Goal: Navigation & Orientation: Find specific page/section

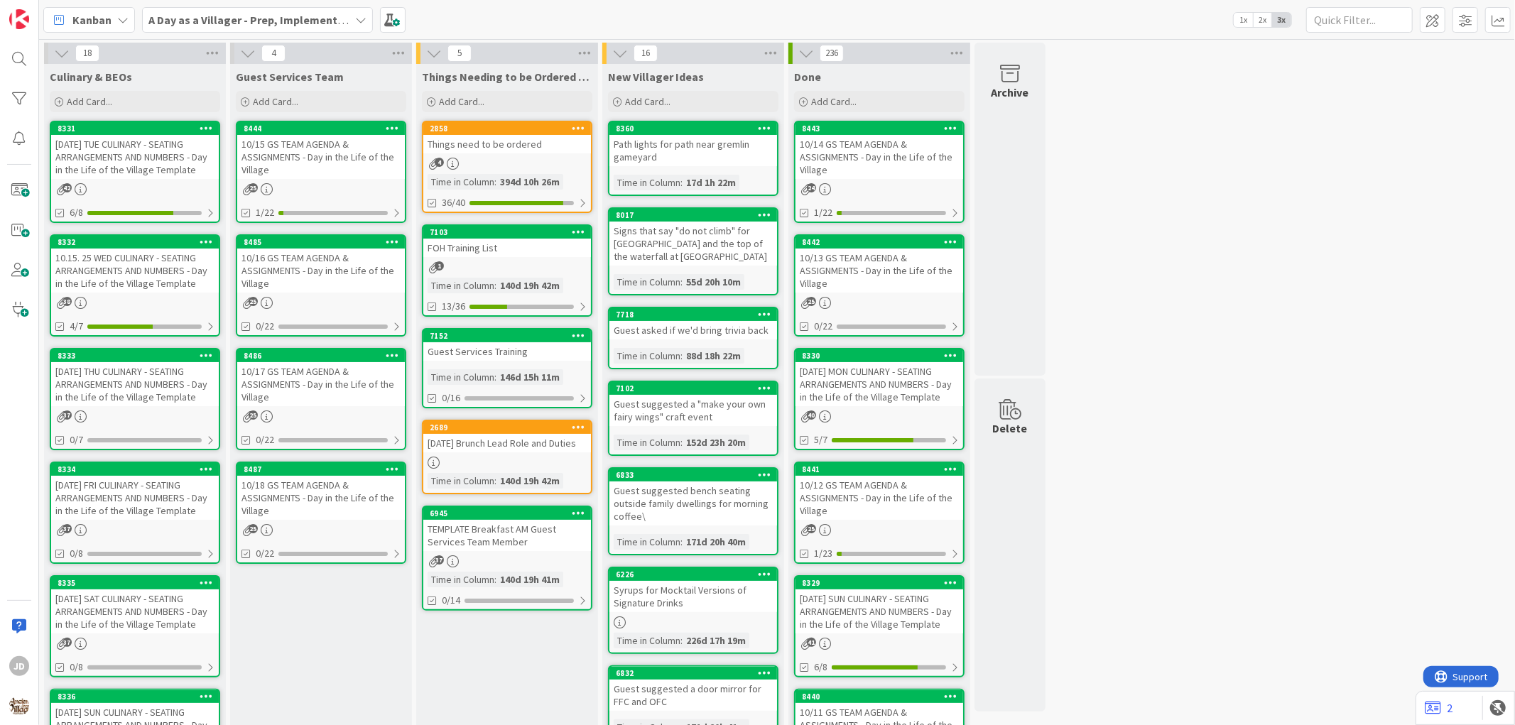
click at [144, 259] on div "10.15. 25 WED CULINARY - SEATING ARRANGEMENTS AND NUMBERS - Day in the Life of …" at bounding box center [135, 271] width 168 height 44
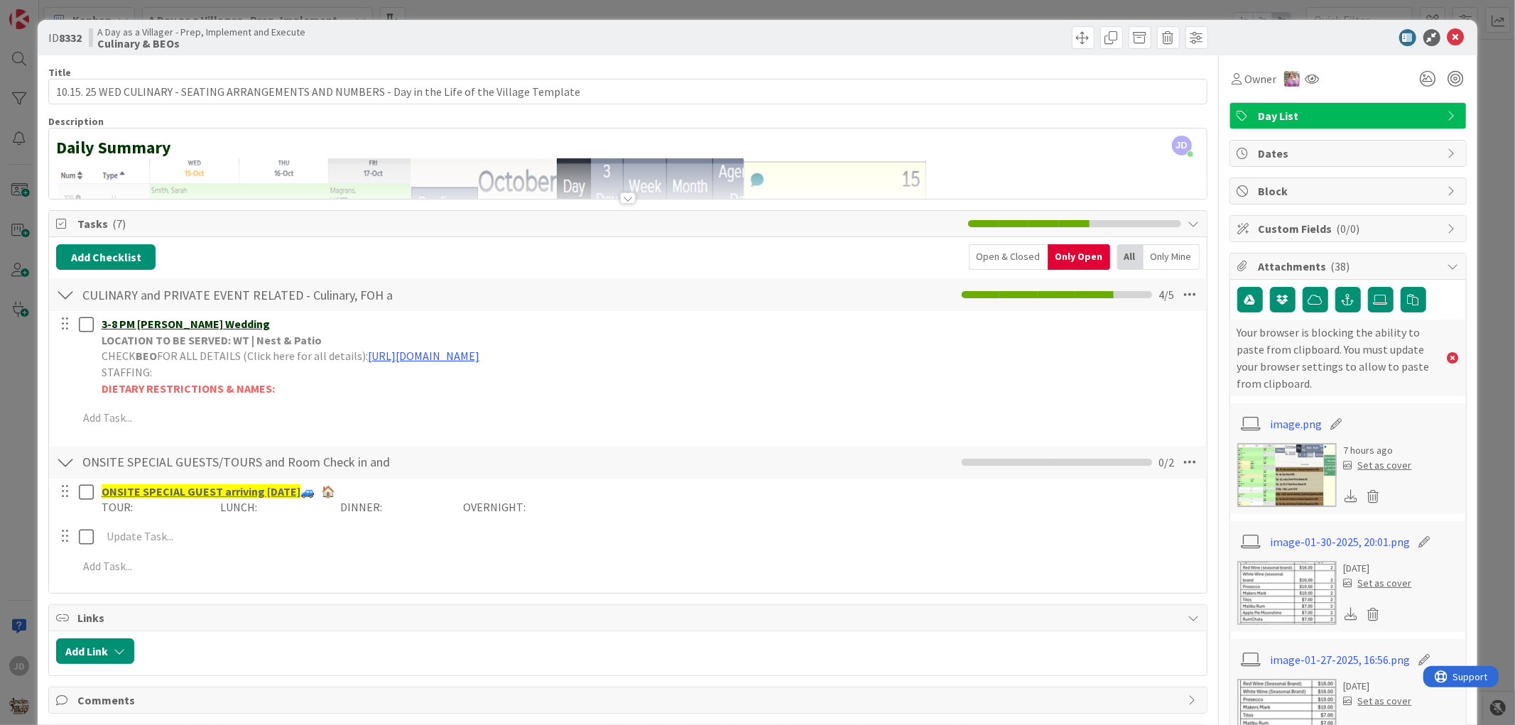
click at [1456, 36] on div "ID 8332 A Day as a Villager - Prep, Implement and Execute Culinary & BEOs" at bounding box center [757, 38] width 1439 height 36
click at [1451, 36] on icon at bounding box center [1456, 37] width 17 height 17
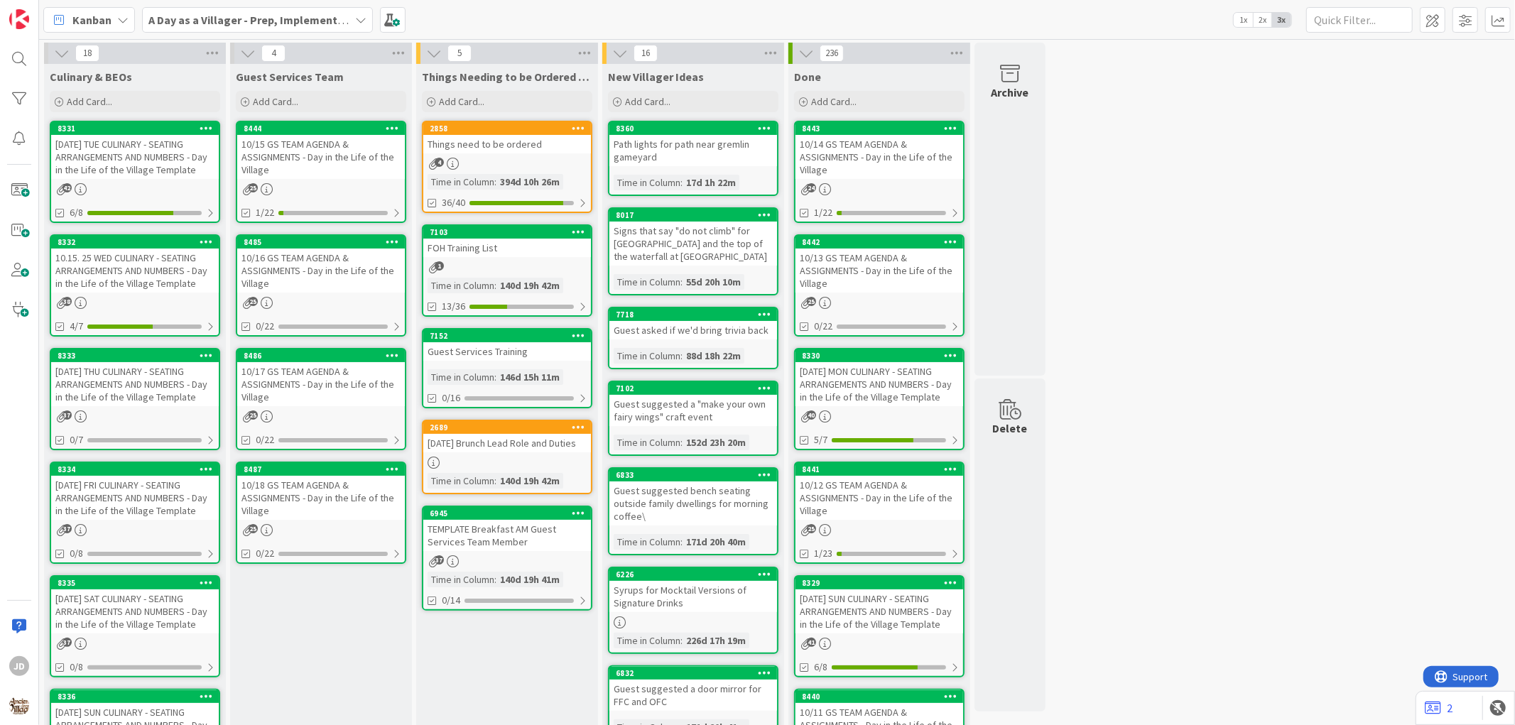
click at [330, 142] on div "10/15 GS TEAM AGENDA & ASSIGNMENTS - Day in the Life of the Village" at bounding box center [321, 157] width 168 height 44
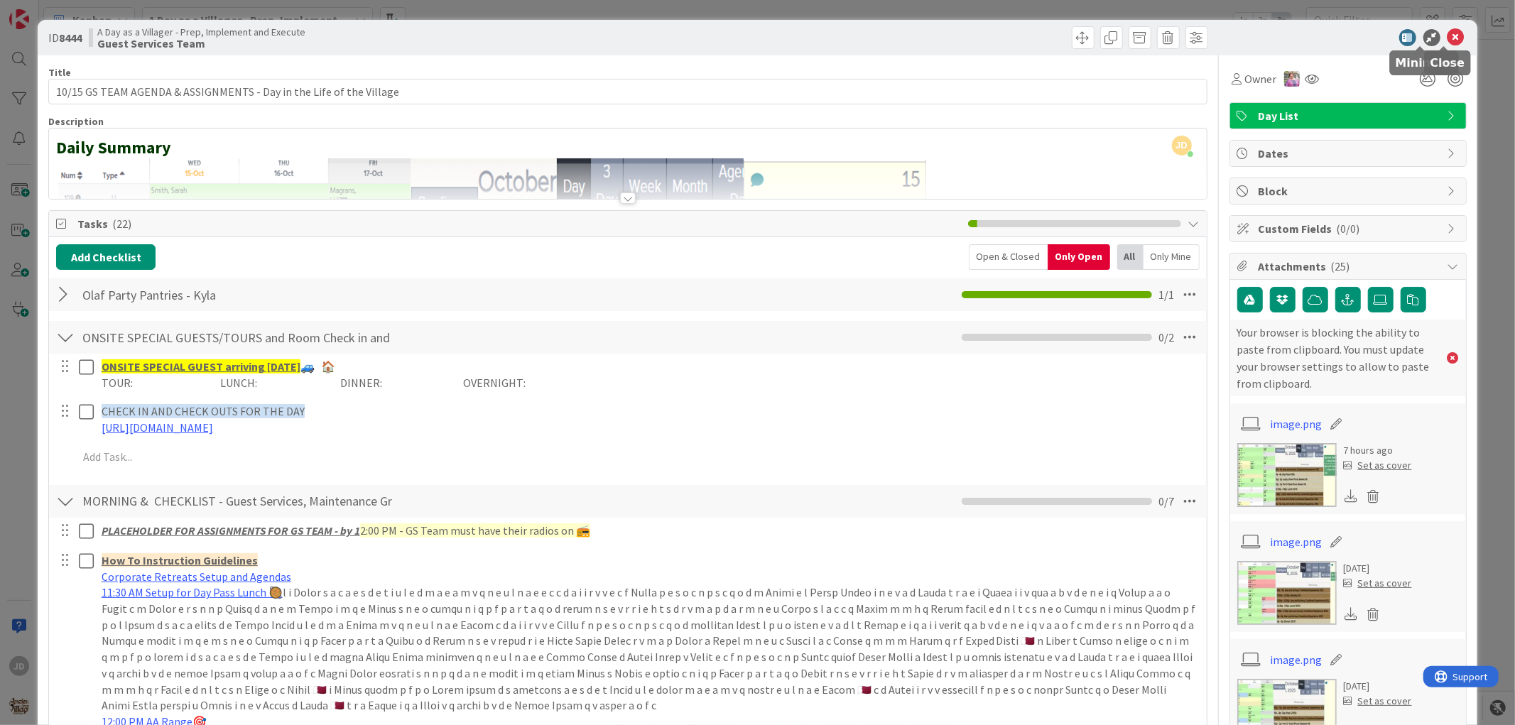
click at [1448, 41] on icon at bounding box center [1456, 37] width 17 height 17
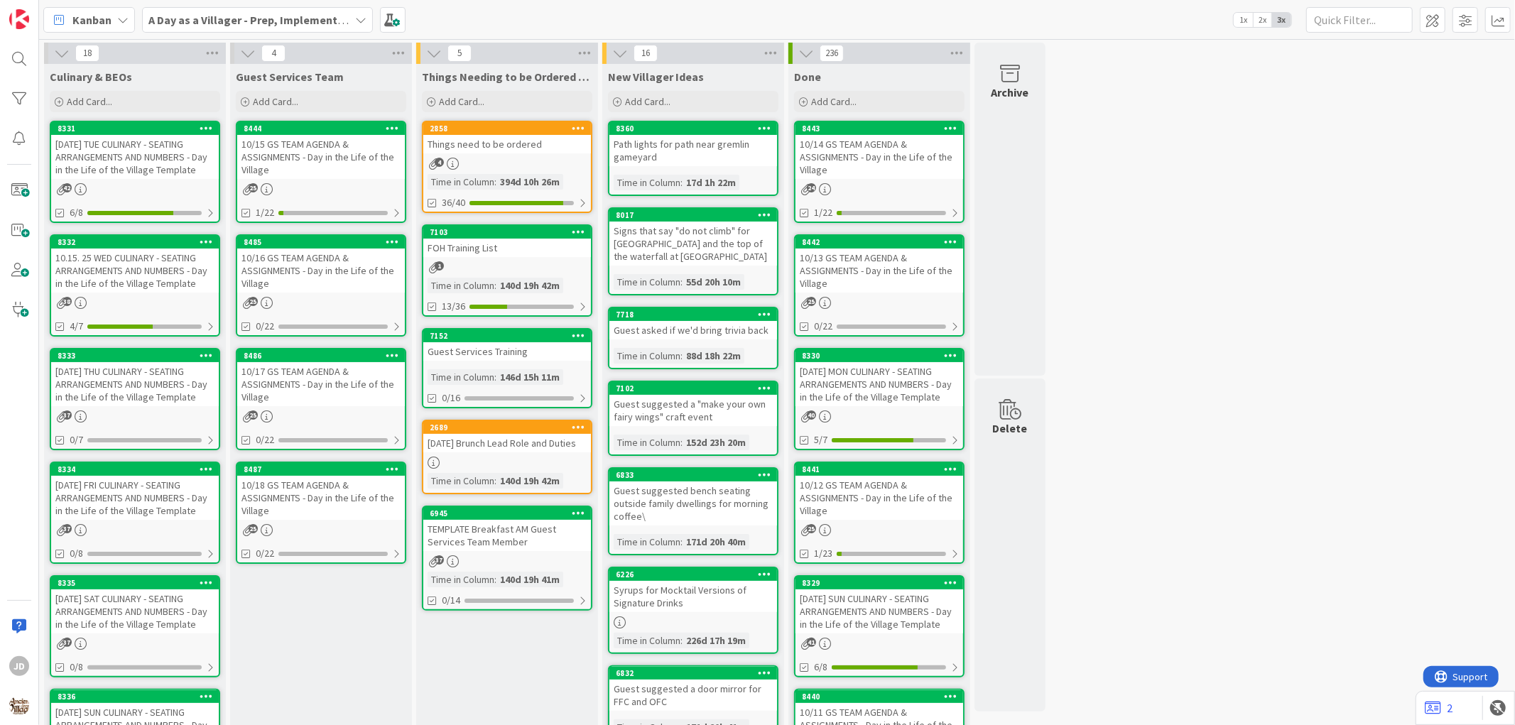
click at [524, 155] on div "2858 Things need to be ordered 4 Time in [GEOGRAPHIC_DATA] : 394d 10h 26m 36/40" at bounding box center [507, 167] width 171 height 92
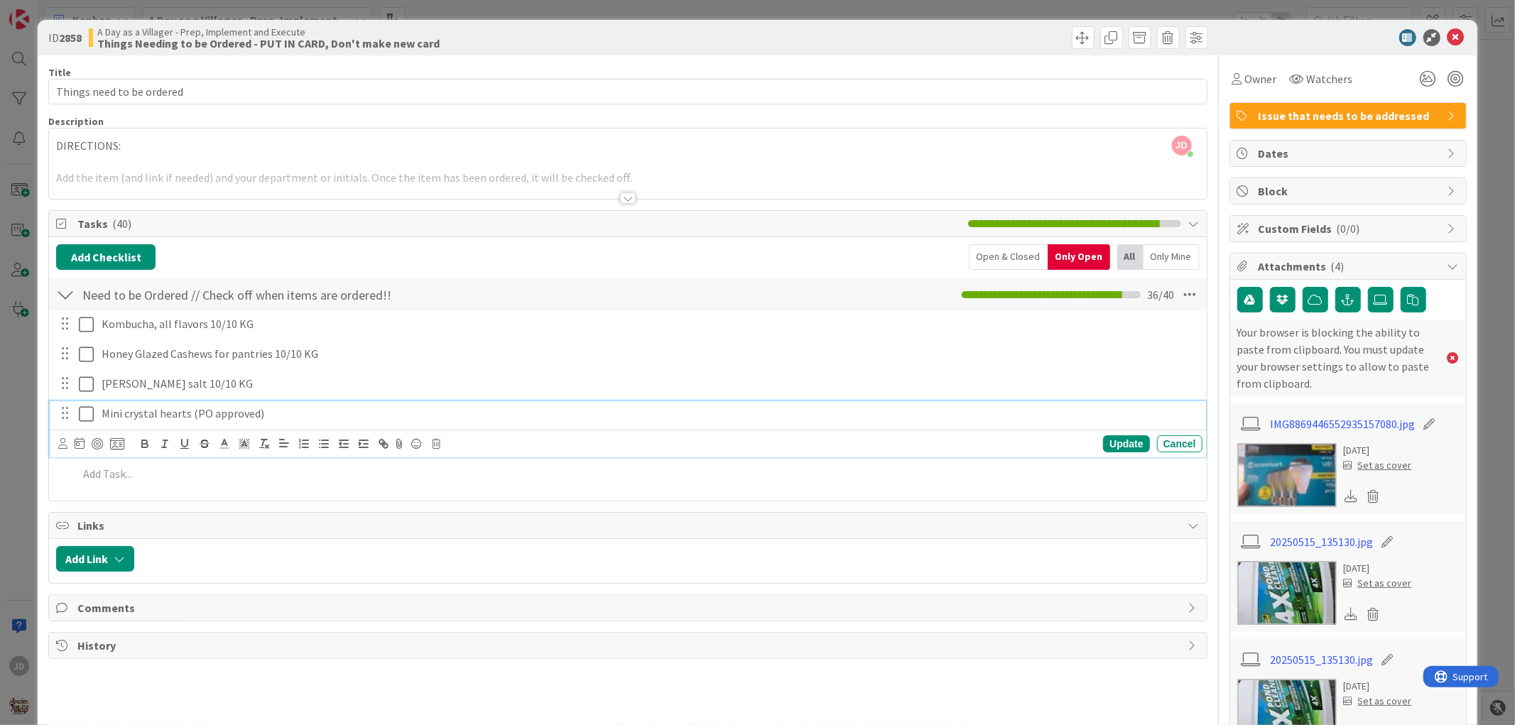
click at [287, 419] on p "Mini crystal hearts (PO approved)" at bounding box center [649, 414] width 1095 height 16
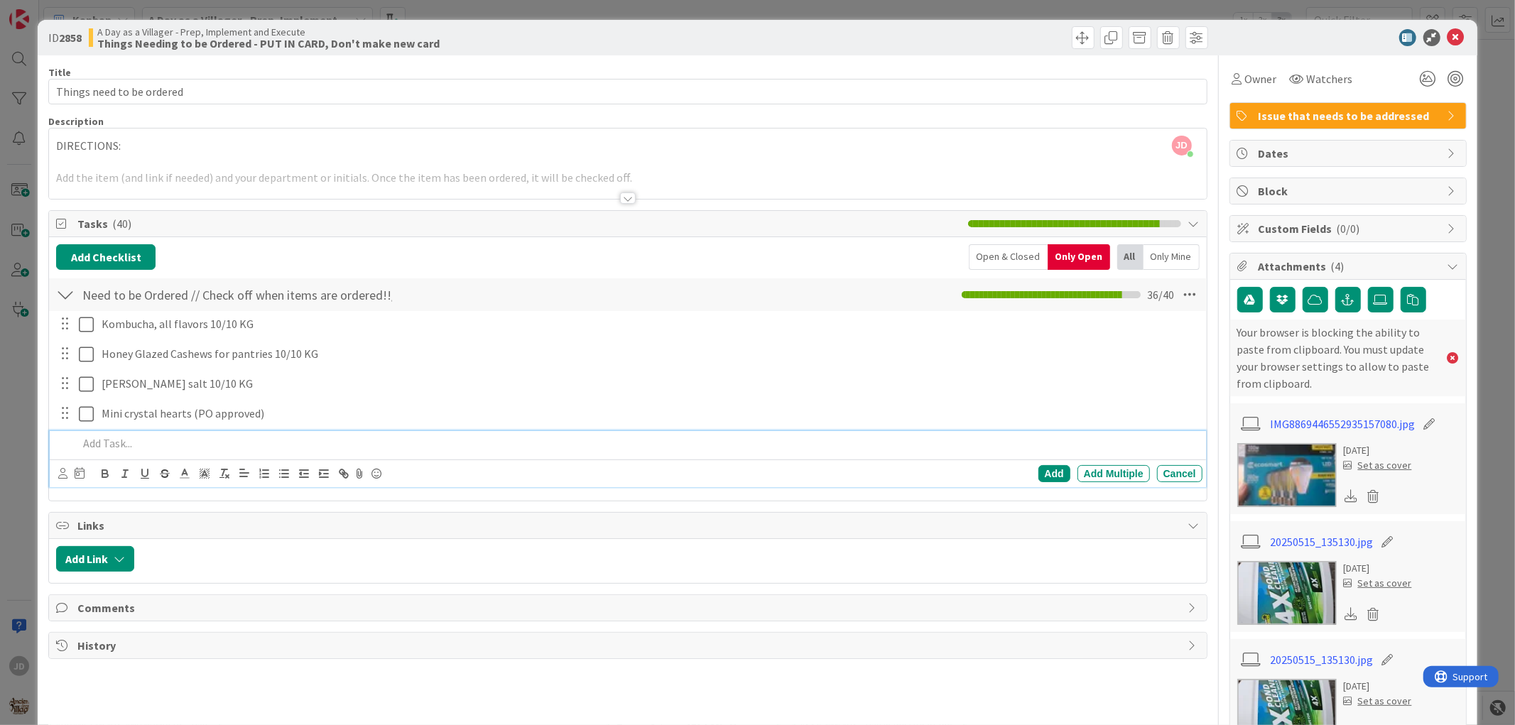
click at [126, 448] on p at bounding box center [637, 443] width 1118 height 16
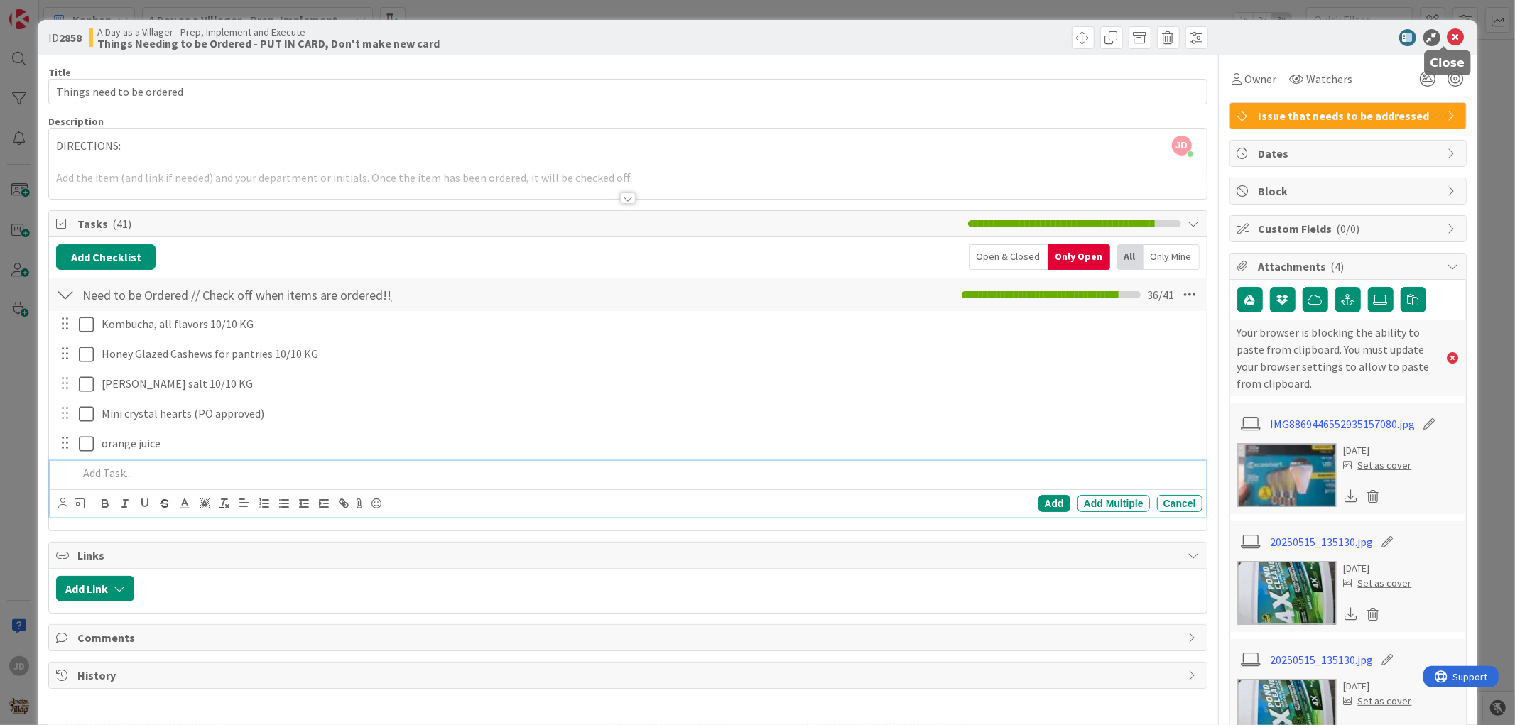
click at [1448, 34] on icon at bounding box center [1456, 37] width 17 height 17
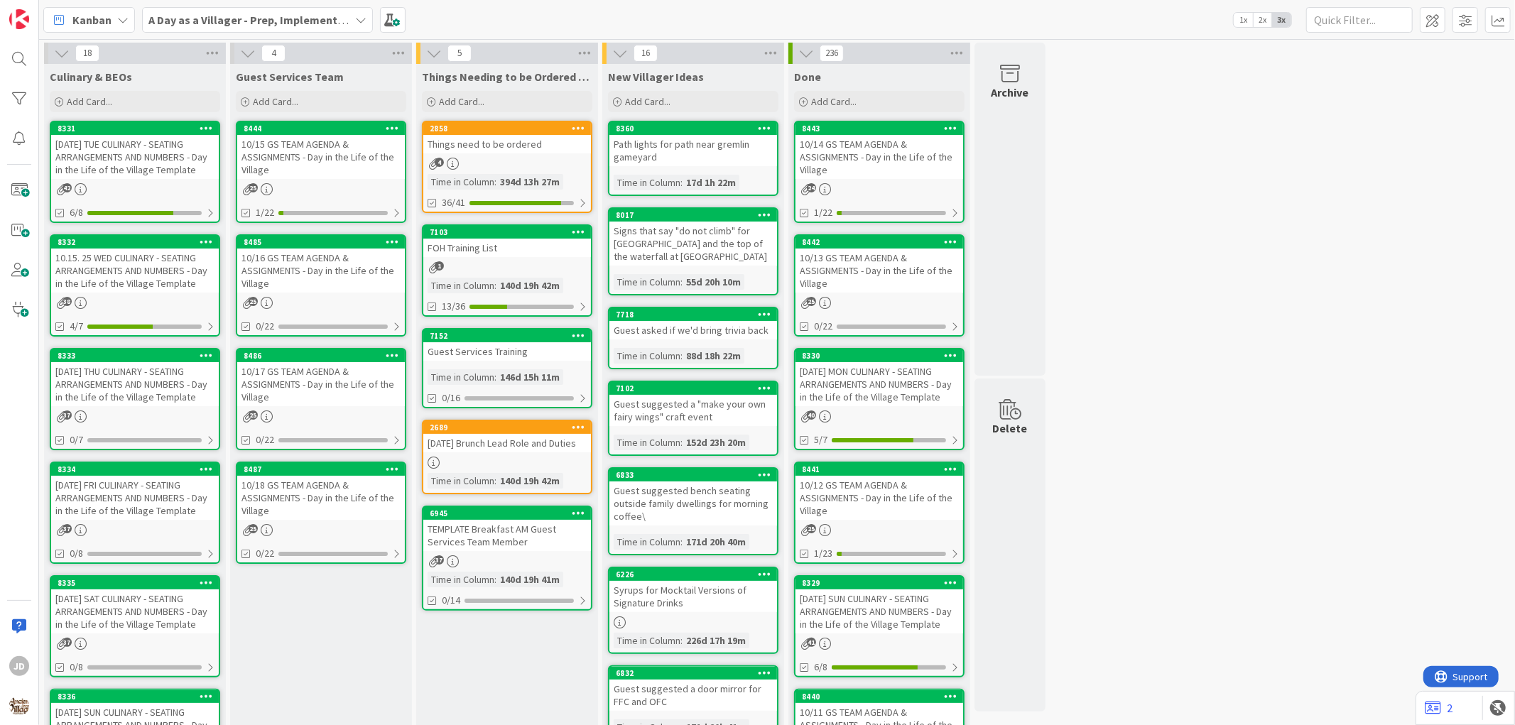
click at [315, 138] on div "10/15 GS TEAM AGENDA & ASSIGNMENTS - Day in the Life of the Village" at bounding box center [321, 157] width 168 height 44
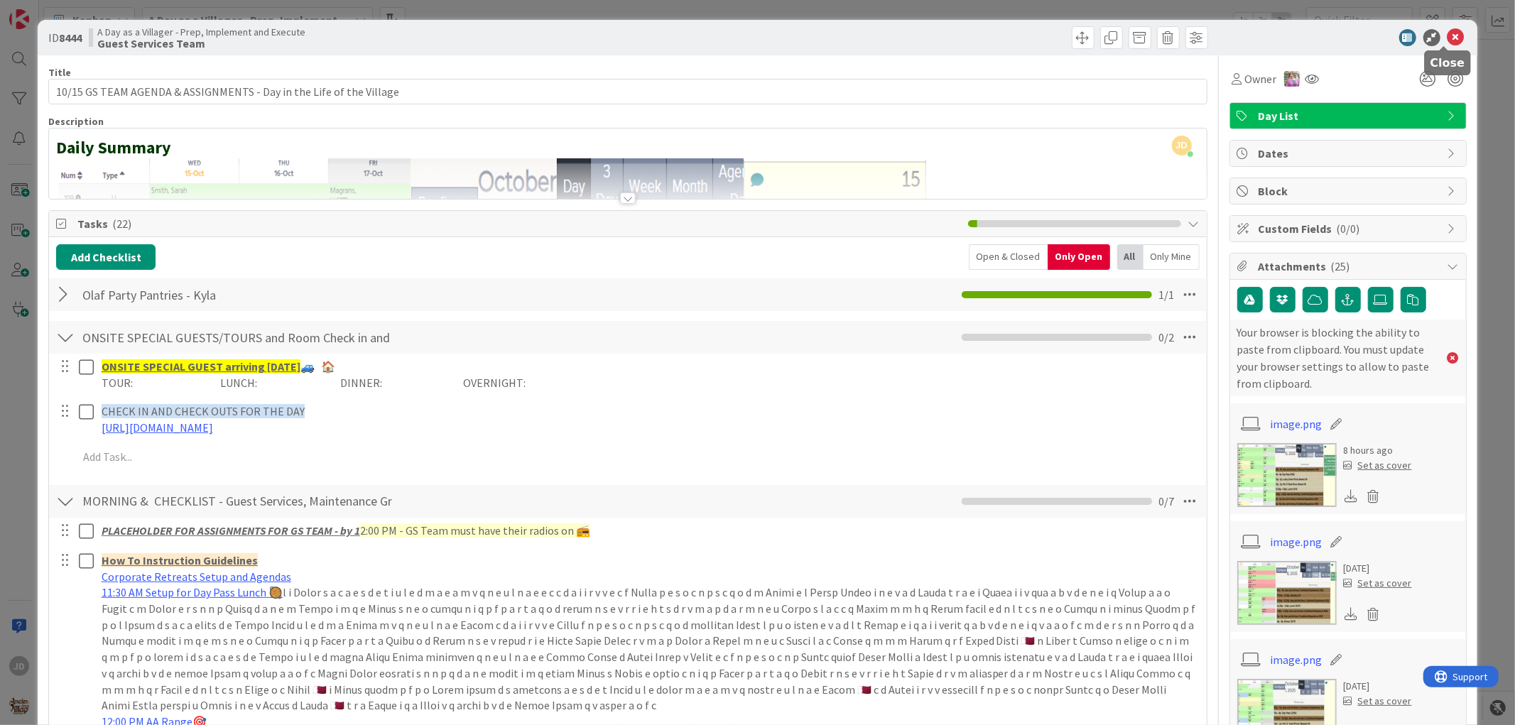
click at [1448, 38] on icon at bounding box center [1456, 37] width 17 height 17
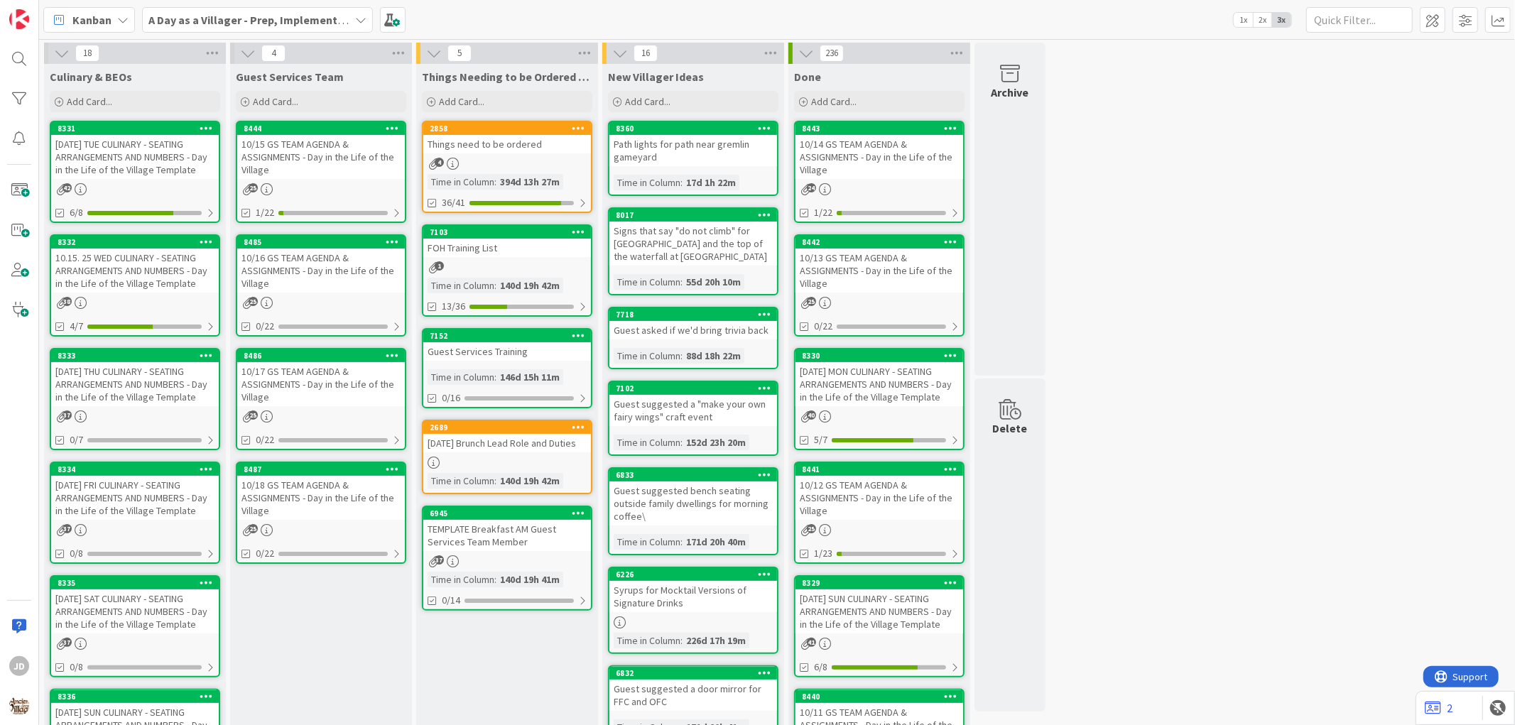
click at [315, 254] on div "10/16 GS TEAM AGENDA & ASSIGNMENTS - Day in the Life of the Village" at bounding box center [321, 271] width 168 height 44
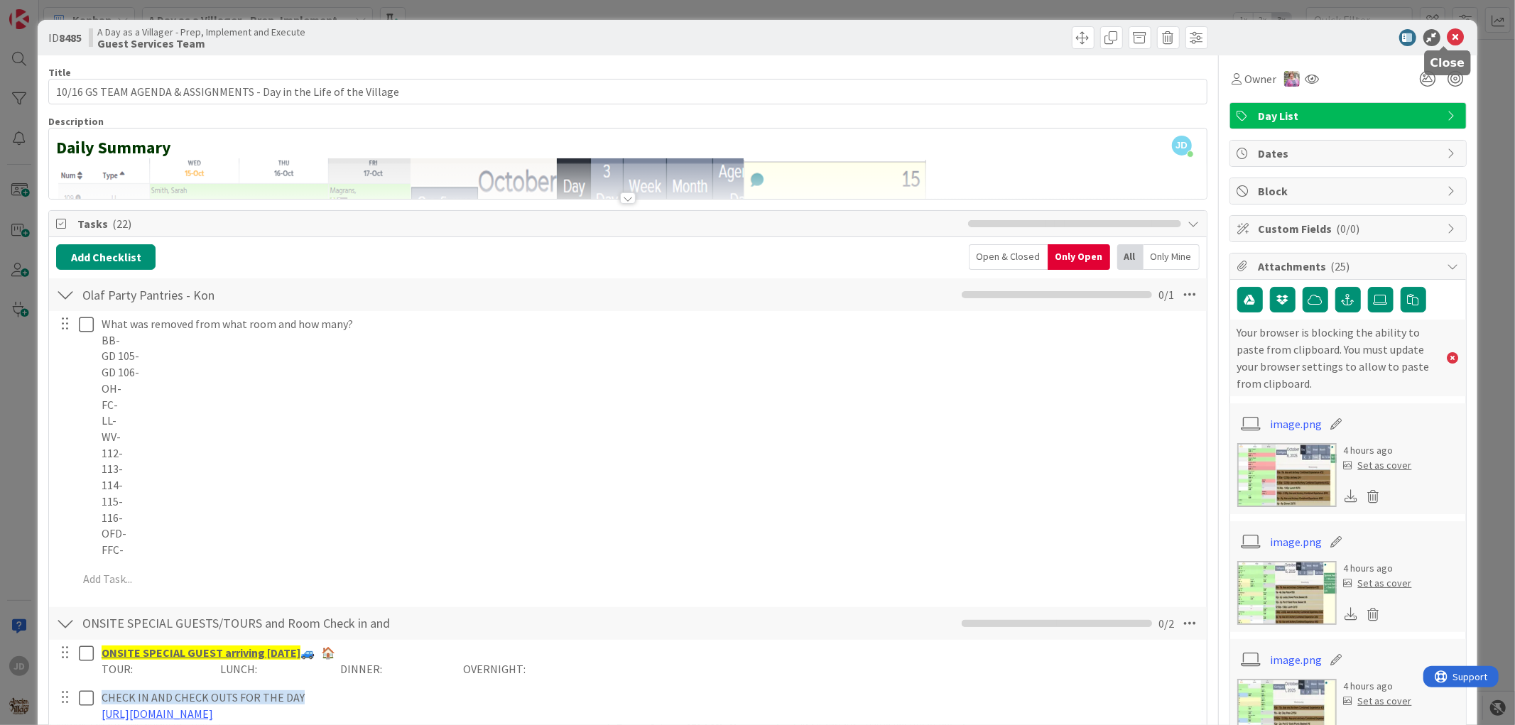
click at [1448, 36] on icon at bounding box center [1456, 37] width 17 height 17
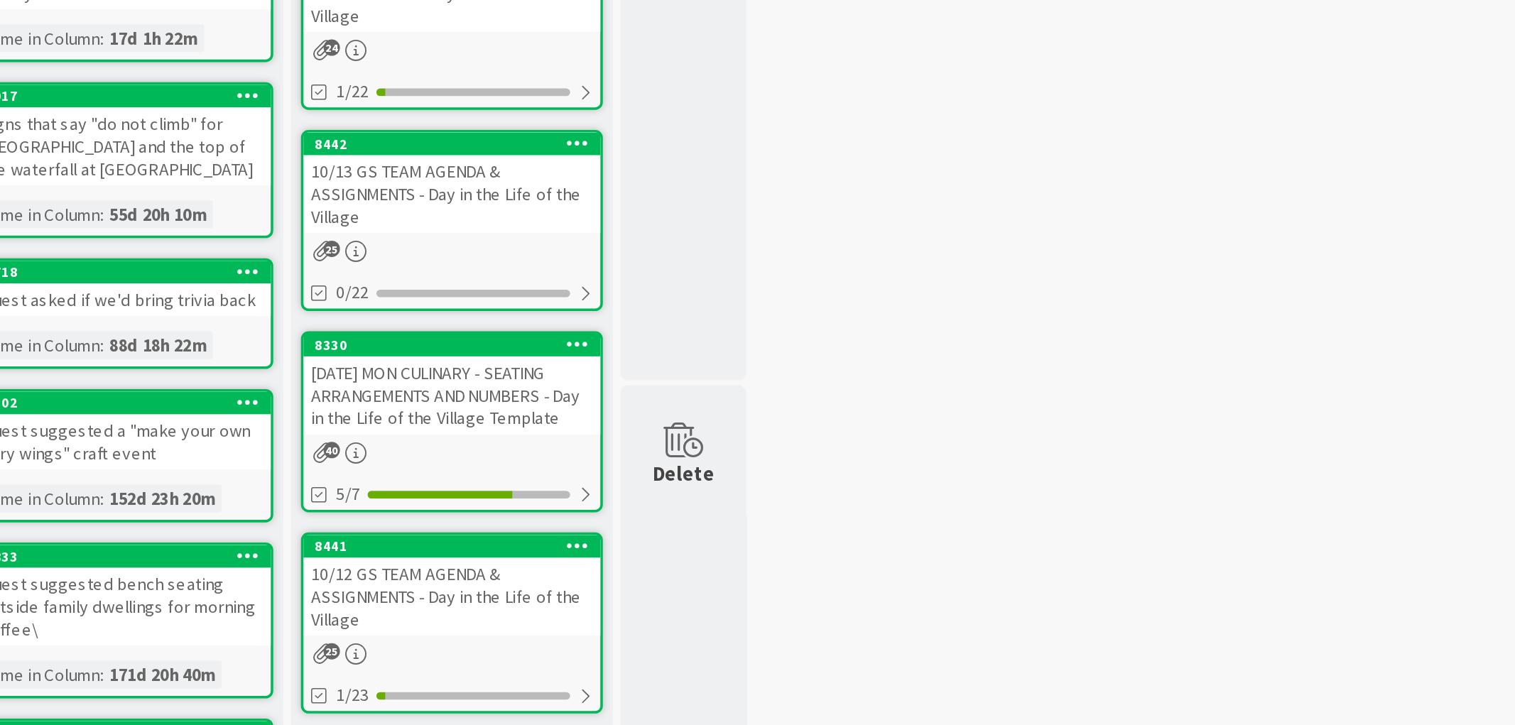
scroll to position [1, 0]
